Goal: Communication & Community: Answer question/provide support

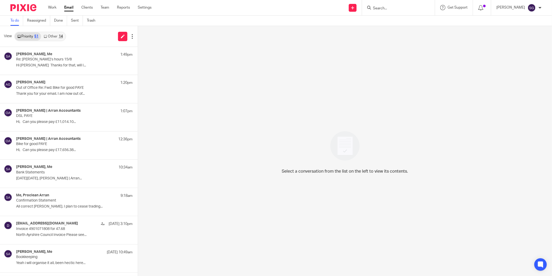
click at [387, 7] on input "Search" at bounding box center [395, 8] width 47 height 5
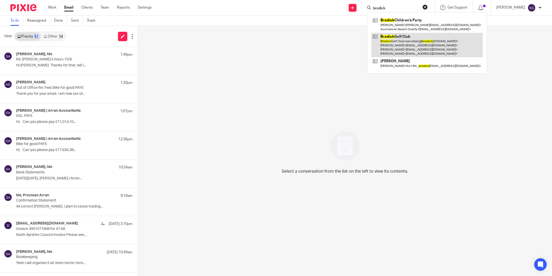
type input "brodick"
click at [409, 44] on link at bounding box center [427, 45] width 112 height 25
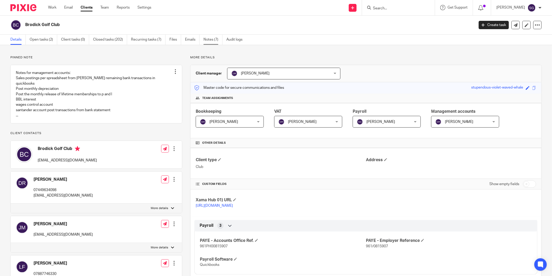
click at [208, 41] on link "Notes (7)" at bounding box center [213, 40] width 19 height 10
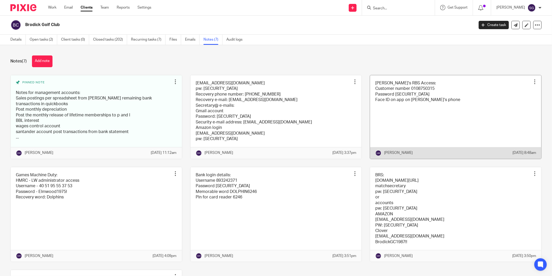
click at [404, 111] on link at bounding box center [455, 116] width 171 height 83
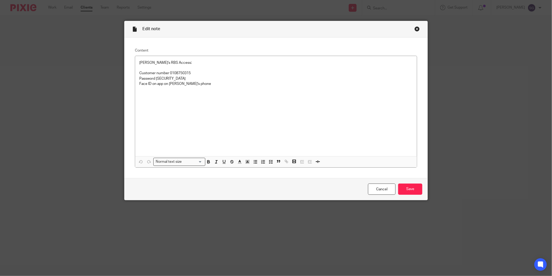
click at [186, 71] on p "Customer number 0108750315" at bounding box center [275, 72] width 273 height 5
copy p "0108750315"
click at [415, 27] on div "Close this dialog window" at bounding box center [417, 28] width 5 height 5
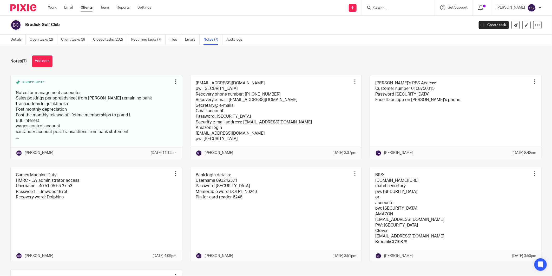
click at [248, 21] on div "Brodick Golf Club" at bounding box center [240, 24] width 461 height 11
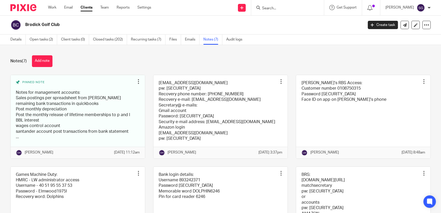
click at [284, 8] on input "Search" at bounding box center [285, 8] width 47 height 5
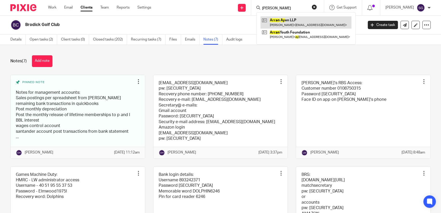
type input "[PERSON_NAME]"
click at [282, 20] on link at bounding box center [306, 22] width 91 height 12
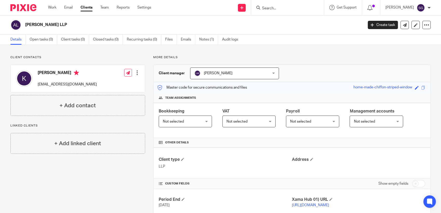
click at [188, 23] on h2 "[PERSON_NAME] LLP" at bounding box center [159, 24] width 268 height 5
drag, startPoint x: 67, startPoint y: 9, endPoint x: 105, endPoint y: 11, distance: 38.0
click at [67, 9] on link "Email" at bounding box center [68, 7] width 9 height 5
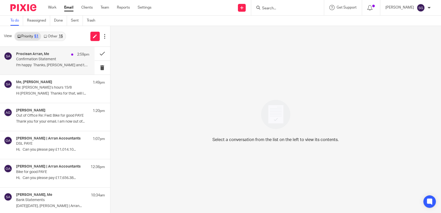
click at [48, 65] on p "I'm happy Thanks, [PERSON_NAME] and team..." at bounding box center [52, 65] width 73 height 4
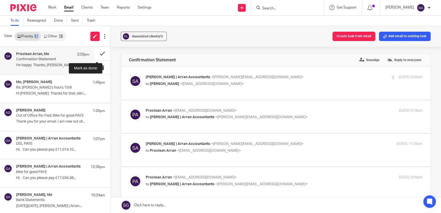
click at [97, 52] on button at bounding box center [103, 54] width 16 height 14
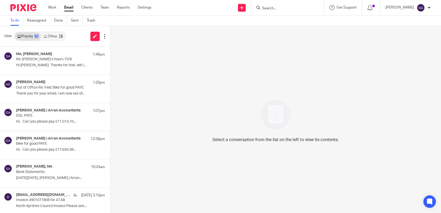
drag, startPoint x: 70, startPoint y: 7, endPoint x: 111, endPoint y: 7, distance: 41.1
click at [70, 7] on link "Email" at bounding box center [68, 7] width 9 height 5
click at [56, 34] on link "Other 15" at bounding box center [53, 36] width 24 height 8
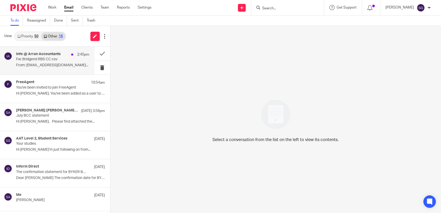
click at [43, 64] on p "From: camp@bridgend.info..." at bounding box center [52, 65] width 73 height 4
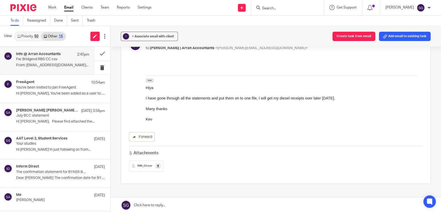
scroll to position [74, 0]
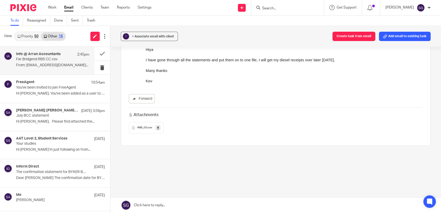
drag, startPoint x: 176, startPoint y: 203, endPoint x: 174, endPoint y: 173, distance: 29.7
click at [176, 203] on link at bounding box center [275, 206] width 331 height 16
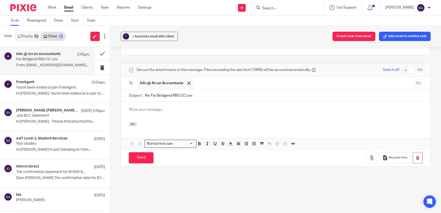
scroll to position [0, 0]
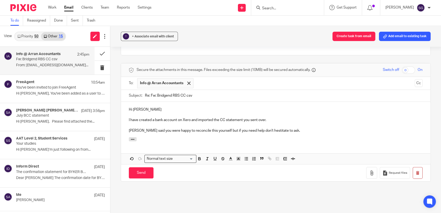
click at [263, 130] on p "Lorna said you were happy to reconcile this yourself but if you need help don't…" at bounding box center [276, 130] width 294 height 5
click at [282, 131] on p "Lorna said you were happy to reconcile this yourself but if you need help don't…" at bounding box center [276, 130] width 294 height 5
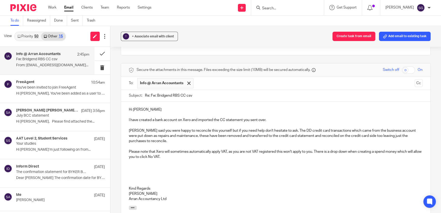
click at [188, 160] on p at bounding box center [276, 162] width 294 height 5
click at [195, 141] on p "[PERSON_NAME] said you were happy to reconcile this yourself but if you need he…" at bounding box center [276, 136] width 294 height 16
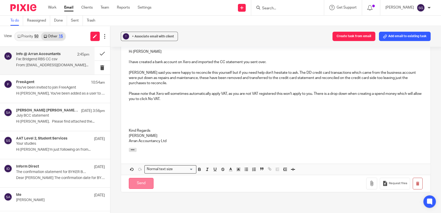
click at [148, 182] on input "Send" at bounding box center [141, 183] width 25 height 11
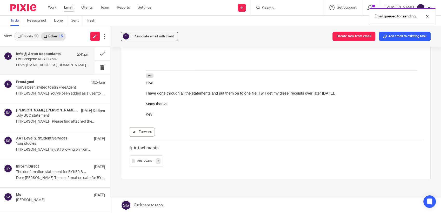
scroll to position [0, 0]
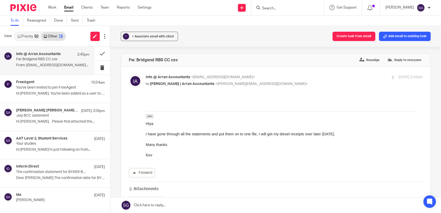
drag, startPoint x: 73, startPoint y: 24, endPoint x: 102, endPoint y: 24, distance: 28.3
click at [73, 24] on link "Sent" at bounding box center [77, 21] width 12 height 10
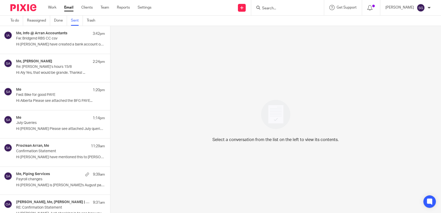
click at [30, 37] on p "Fw: Bridgend RBS CC csv" at bounding box center [51, 38] width 71 height 4
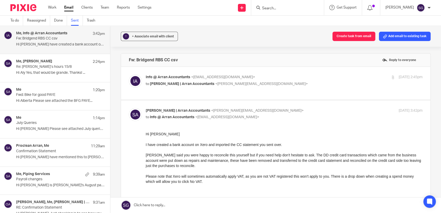
click at [297, 138] on div "Hi Kevin I have created a bank account on Xero and imported the CC statement yo…" at bounding box center [284, 190] width 277 height 118
click at [201, 11] on div "Send new email Create task Add client Request signature Get Support Contact via…" at bounding box center [300, 7] width 282 height 15
click at [76, 23] on link "Sent" at bounding box center [77, 21] width 12 height 10
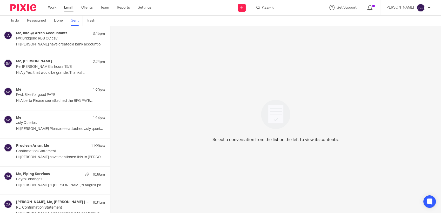
click at [27, 47] on p "Hi Kevin I have created a bank account on..." at bounding box center [60, 44] width 89 height 4
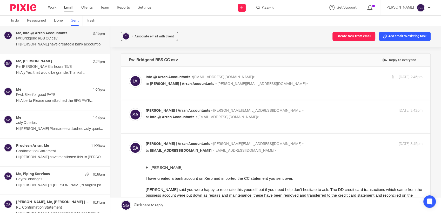
drag, startPoint x: 209, startPoint y: 26, endPoint x: 200, endPoint y: 7, distance: 20.6
click at [209, 26] on div "To do Reassigned Done Sent Trash" at bounding box center [220, 21] width 441 height 10
drag, startPoint x: 68, startPoint y: 7, endPoint x: 77, endPoint y: 7, distance: 9.4
click at [68, 7] on link "Email" at bounding box center [68, 7] width 9 height 5
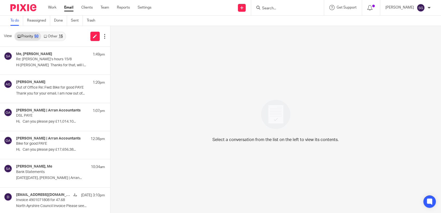
click at [186, 8] on div "Send new email Create task Add client Request signature Get Support Contact via…" at bounding box center [300, 7] width 282 height 15
click at [42, 60] on p "Re: [PERSON_NAME]’s hours 15/8" at bounding box center [45, 59] width 58 height 4
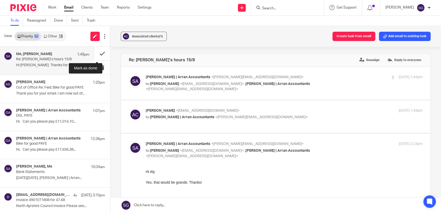
click at [95, 53] on button at bounding box center [103, 54] width 16 height 14
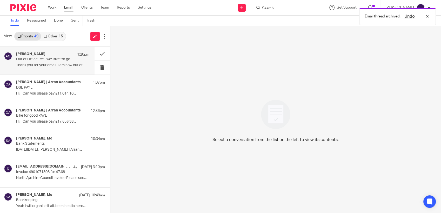
click at [49, 61] on p "Out of Office Re: Fwd: Bike for good PAYE" at bounding box center [45, 59] width 58 height 4
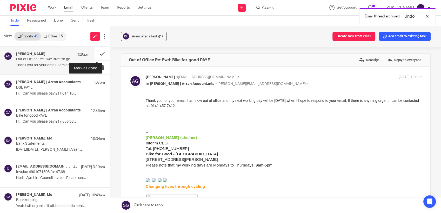
click at [97, 53] on button at bounding box center [103, 54] width 16 height 14
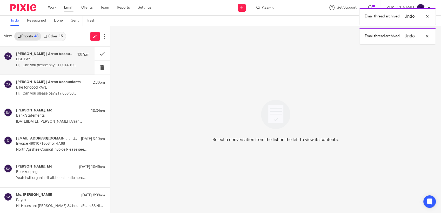
click at [52, 57] on p "DSL PAYE" at bounding box center [45, 59] width 58 height 4
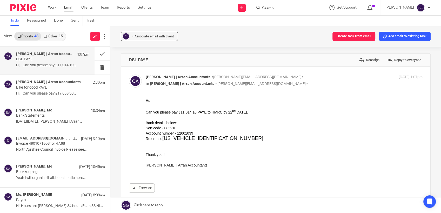
click at [253, 42] on div "? + Associate email with client Create task from email Add email to existing ta…" at bounding box center [275, 36] width 331 height 21
click at [281, 10] on input "Search" at bounding box center [285, 8] width 47 height 5
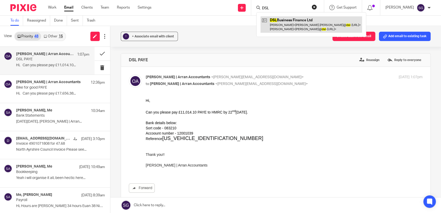
type input "DSL"
click at [289, 30] on link at bounding box center [312, 24] width 102 height 16
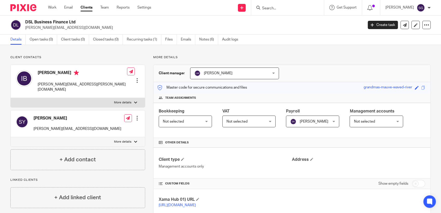
drag, startPoint x: 66, startPoint y: 7, endPoint x: 85, endPoint y: 5, distance: 19.9
click at [66, 7] on link "Email" at bounding box center [68, 7] width 9 height 5
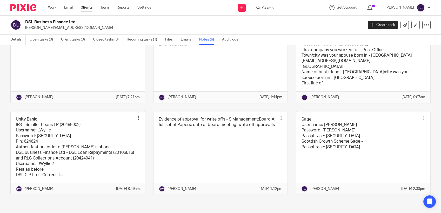
scroll to position [66, 0]
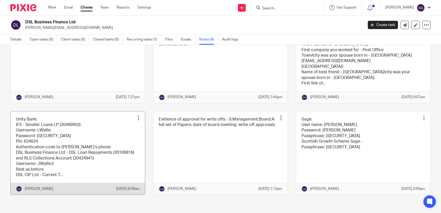
click at [70, 149] on link at bounding box center [78, 153] width 134 height 83
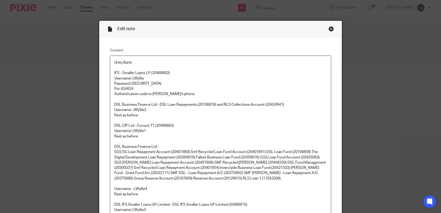
click at [141, 187] on p "Username - LWyllie4" at bounding box center [220, 188] width 213 height 5
copy p "LWyllie4"
click at [329, 29] on div "Close this dialog window" at bounding box center [331, 28] width 5 height 5
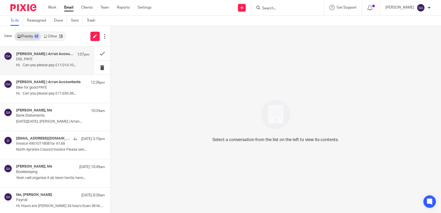
click at [49, 66] on p "Hi, Can you please pay £11,014.10..." at bounding box center [52, 65] width 73 height 4
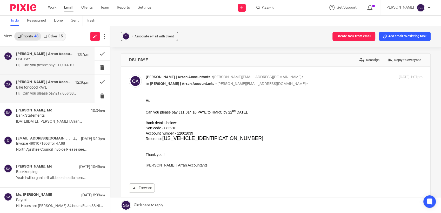
click at [63, 92] on p "Hi, Can you please pay £17,656.38..." at bounding box center [52, 94] width 73 height 4
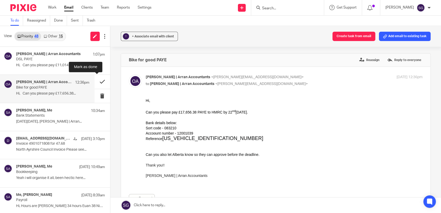
click at [95, 81] on button at bounding box center [103, 82] width 16 height 14
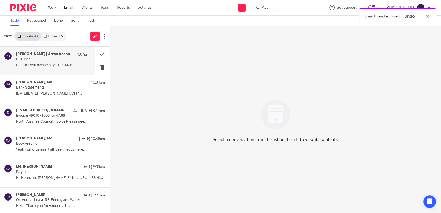
click at [37, 61] on p "DSL PAYE" at bounding box center [45, 59] width 58 height 4
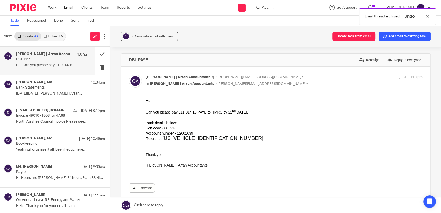
click at [134, 189] on icon at bounding box center [134, 188] width 4 height 4
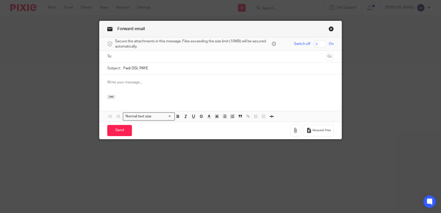
click at [161, 55] on input "text" at bounding box center [220, 57] width 207 height 6
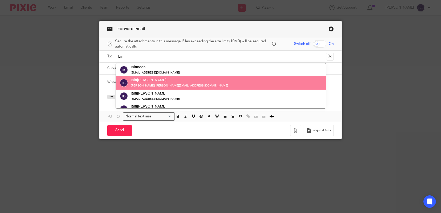
type input "Iain"
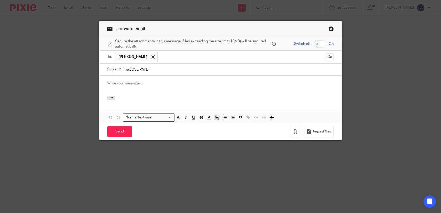
click at [161, 79] on div at bounding box center [221, 86] width 242 height 20
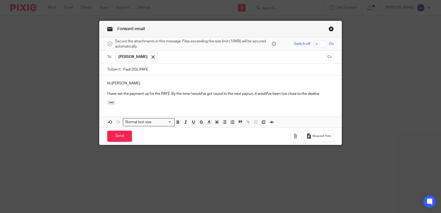
click at [253, 94] on p "I have set the payment up for the PAYE. By the time I would've got round to the…" at bounding box center [220, 93] width 227 height 5
click at [248, 94] on p "I have set the payment up for the PAYE. By the time I would've got round to the…" at bounding box center [220, 93] width 227 height 5
click at [240, 105] on div at bounding box center [221, 104] width 242 height 6
click at [314, 95] on p "I have set the payment up for the PAYE. By the time I would've got round to the…" at bounding box center [220, 93] width 227 height 5
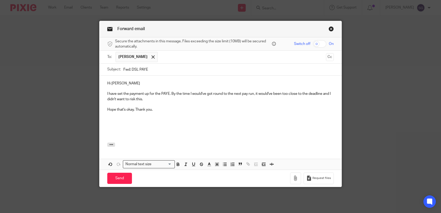
click at [125, 110] on p "Hope that's okay. Thank you." at bounding box center [220, 109] width 227 height 5
click at [120, 127] on p at bounding box center [220, 125] width 227 height 5
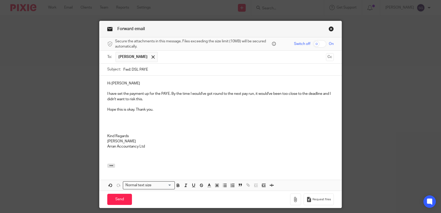
click at [140, 99] on p "I have set the payment up for the PAYE. By the time I would've got round to the…" at bounding box center [220, 96] width 227 height 11
click at [109, 152] on p at bounding box center [220, 151] width 227 height 5
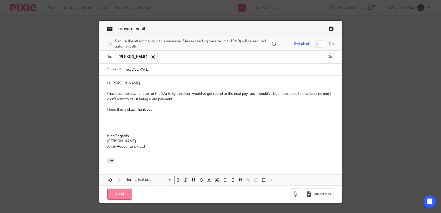
click at [121, 191] on input "Send" at bounding box center [119, 194] width 25 height 11
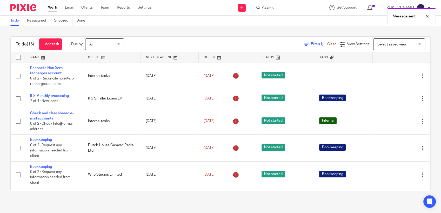
drag, startPoint x: 69, startPoint y: 11, endPoint x: 79, endPoint y: 10, distance: 9.7
click at [69, 10] on link "Email" at bounding box center [69, 7] width 9 height 5
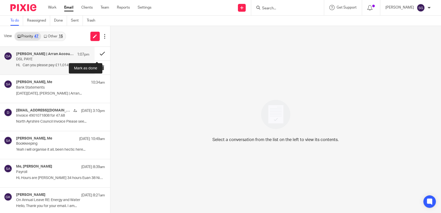
click at [97, 55] on button at bounding box center [103, 54] width 16 height 14
